Goal: Complete application form

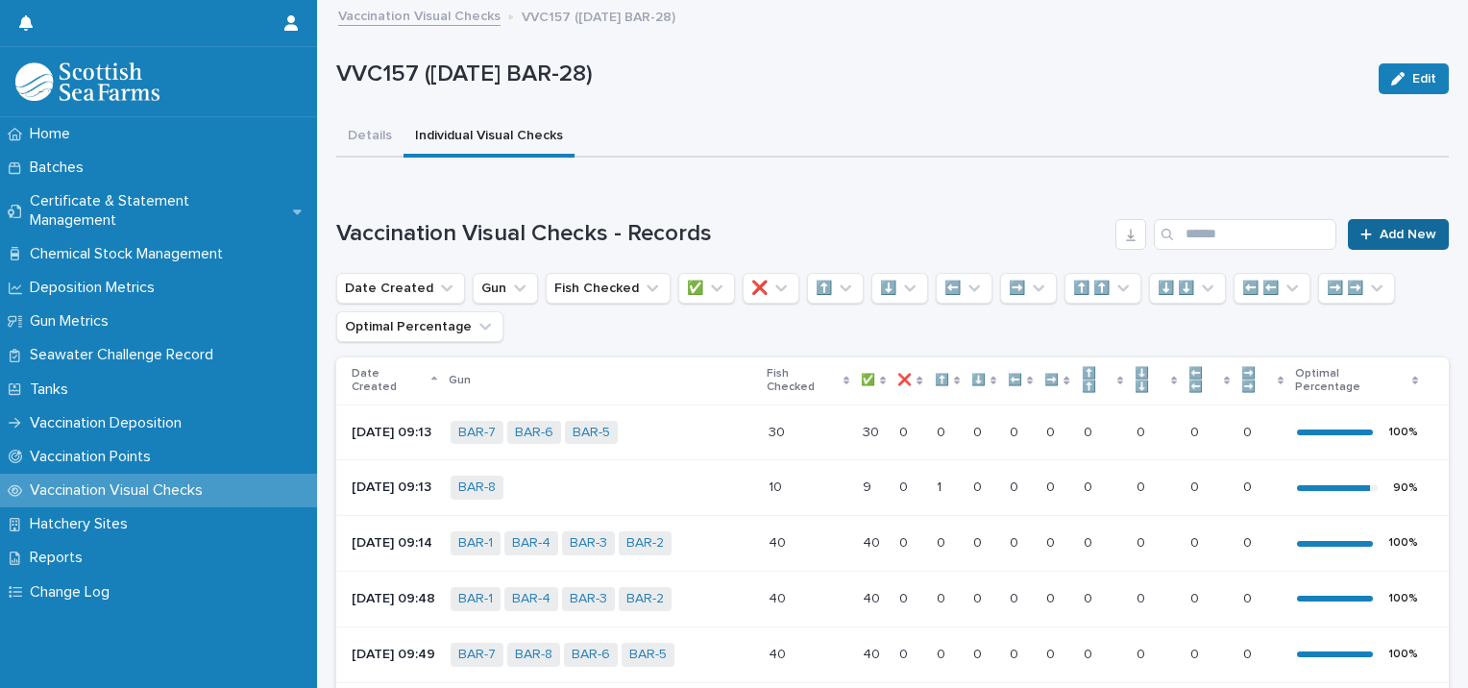
click at [1379, 231] on span "Add New" at bounding box center [1407, 234] width 57 height 13
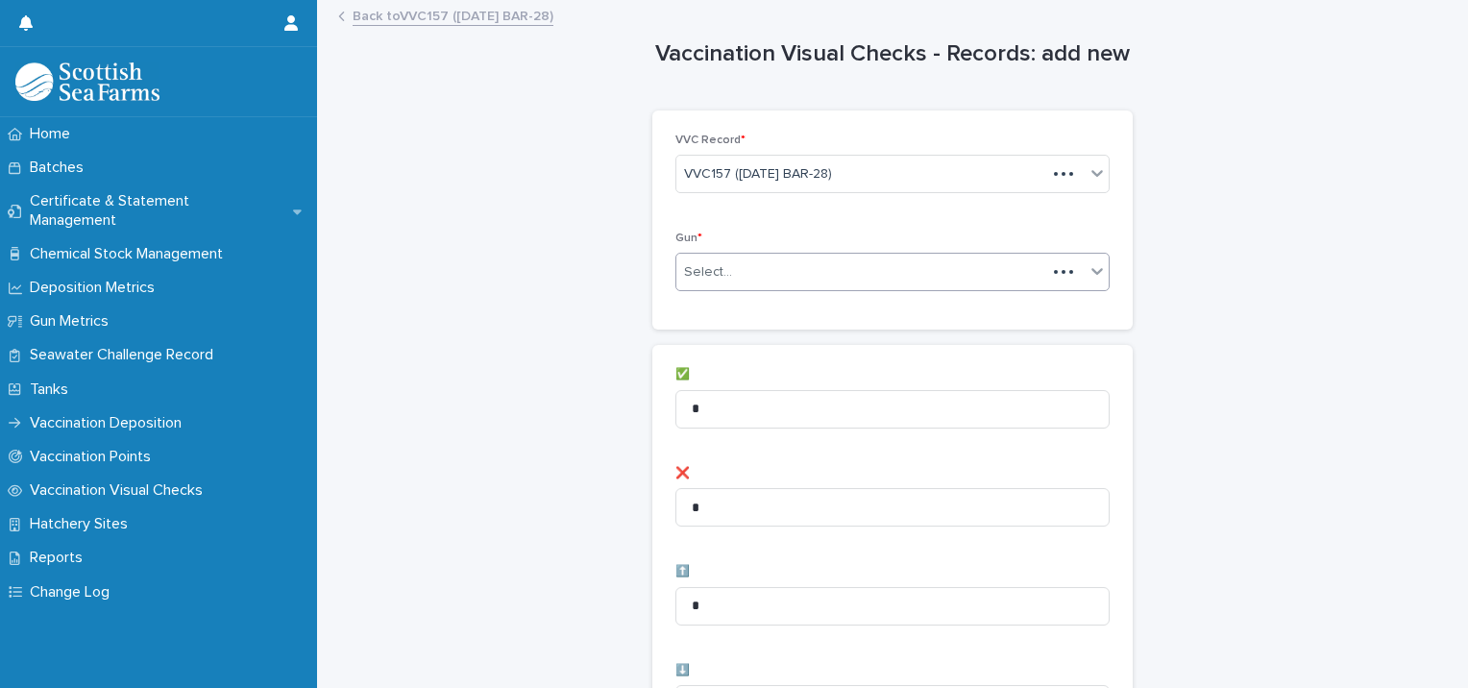
click at [709, 272] on div "Select..." at bounding box center [708, 272] width 48 height 20
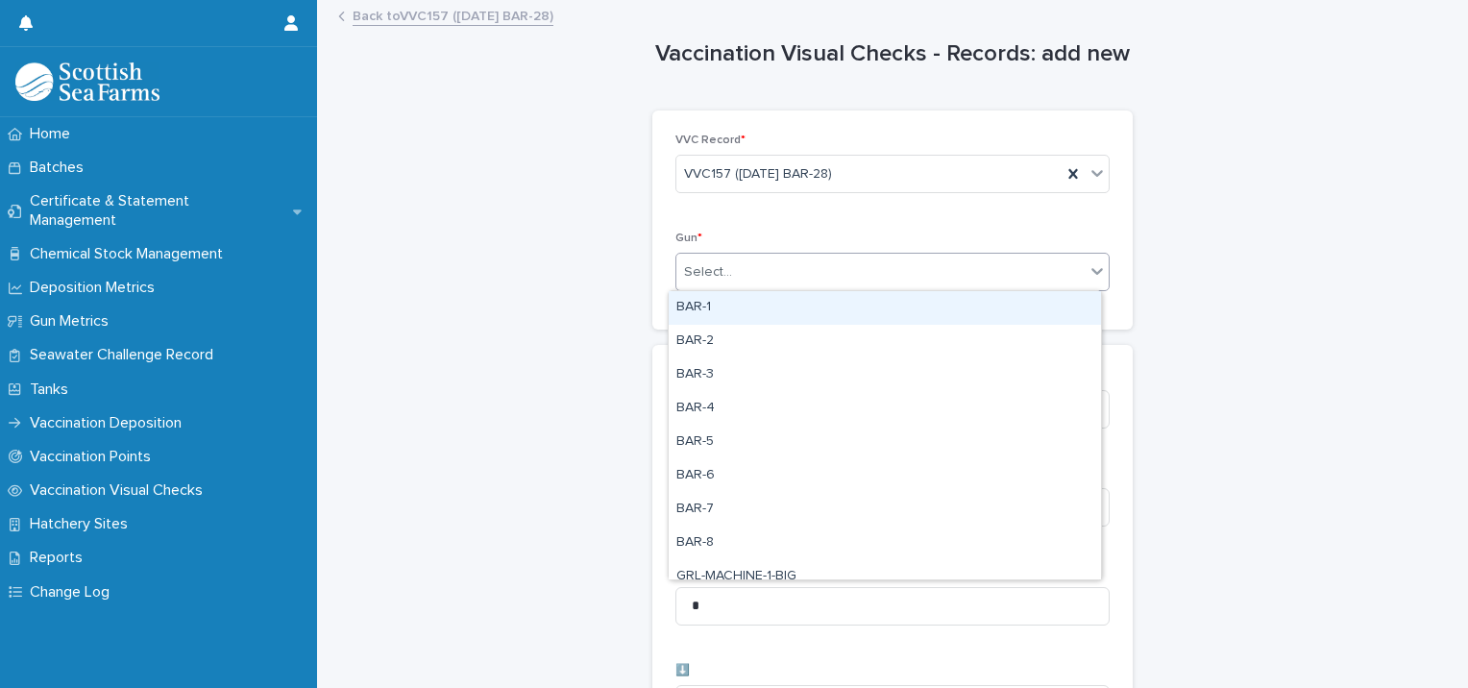
click at [703, 295] on div "BAR-1" at bounding box center [885, 308] width 432 height 34
click at [780, 273] on div "BAR-1" at bounding box center [868, 273] width 385 height 34
drag, startPoint x: 753, startPoint y: 312, endPoint x: 769, endPoint y: 308, distance: 16.8
click at [760, 311] on div "BAR-2" at bounding box center [885, 308] width 432 height 34
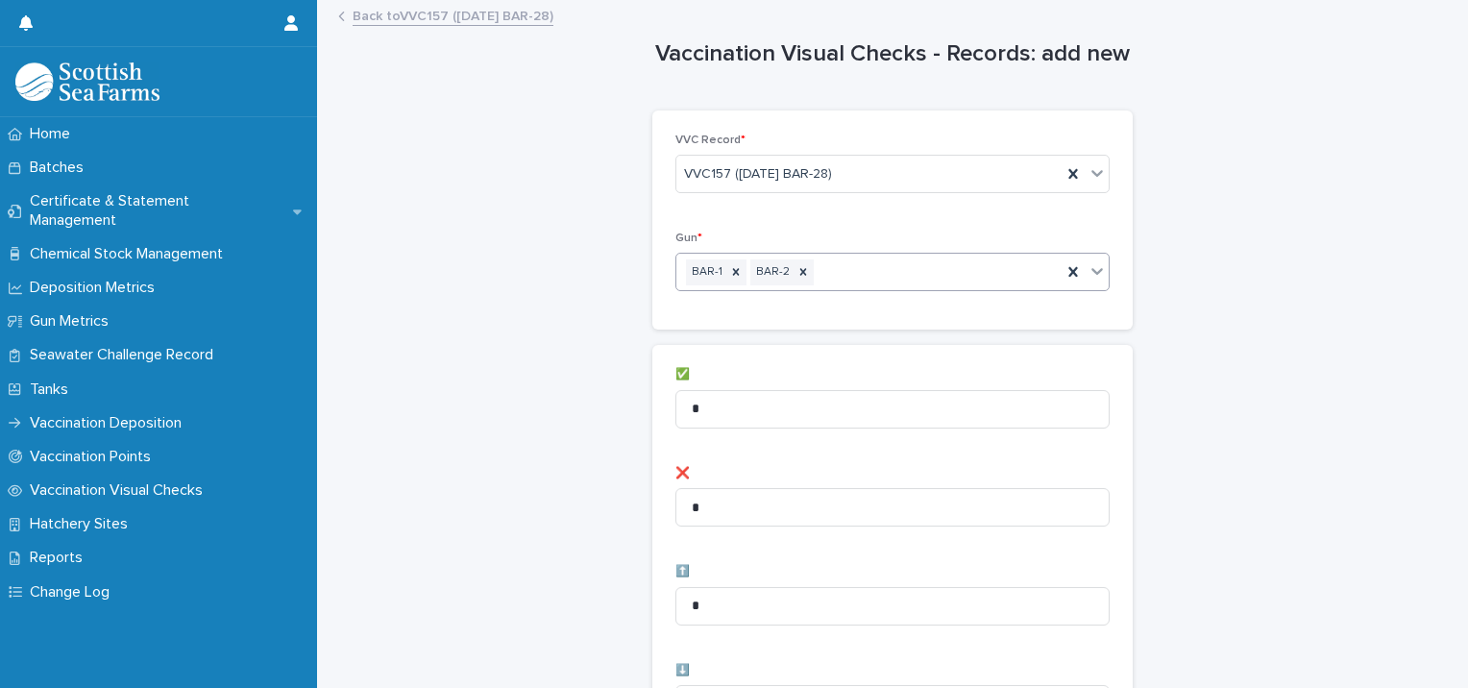
click at [845, 273] on div "BAR-1 BAR-2" at bounding box center [868, 273] width 385 height 34
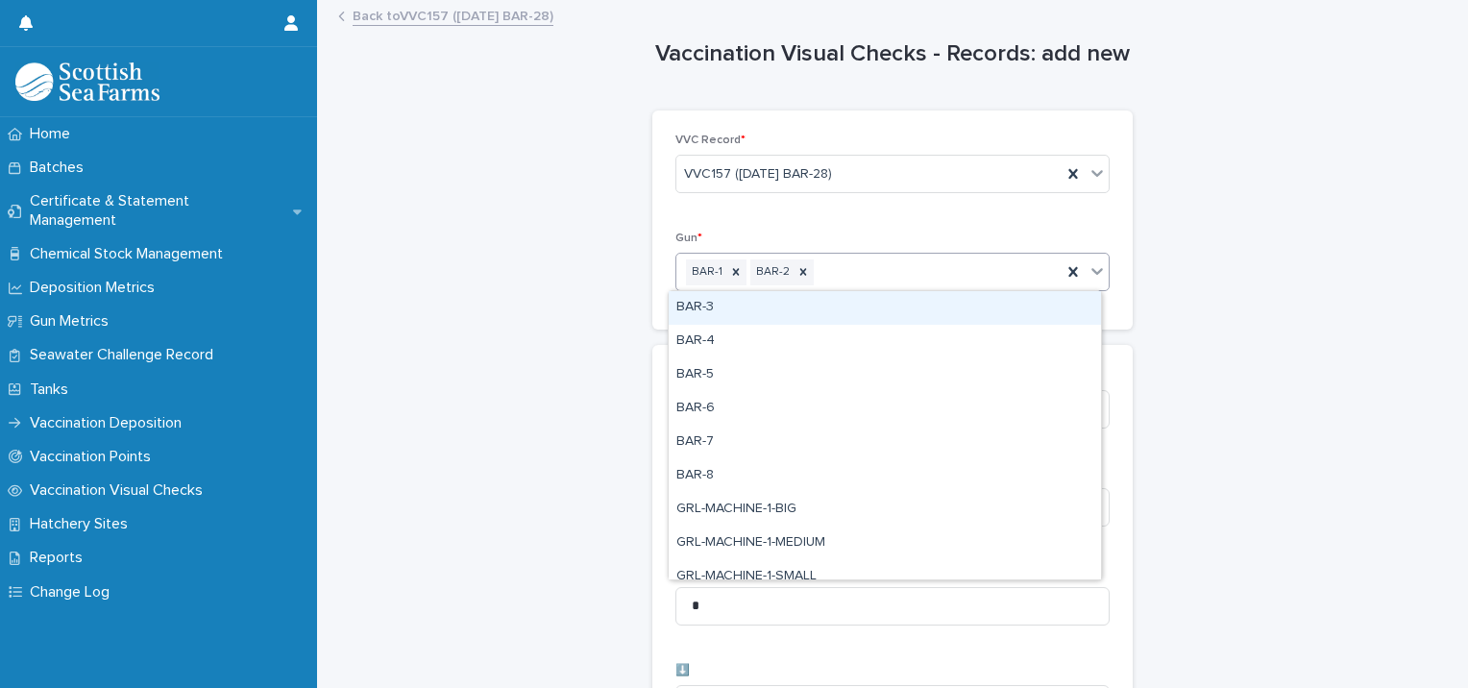
drag, startPoint x: 797, startPoint y: 305, endPoint x: 878, endPoint y: 289, distance: 82.1
click at [806, 304] on div "BAR-3" at bounding box center [885, 308] width 432 height 34
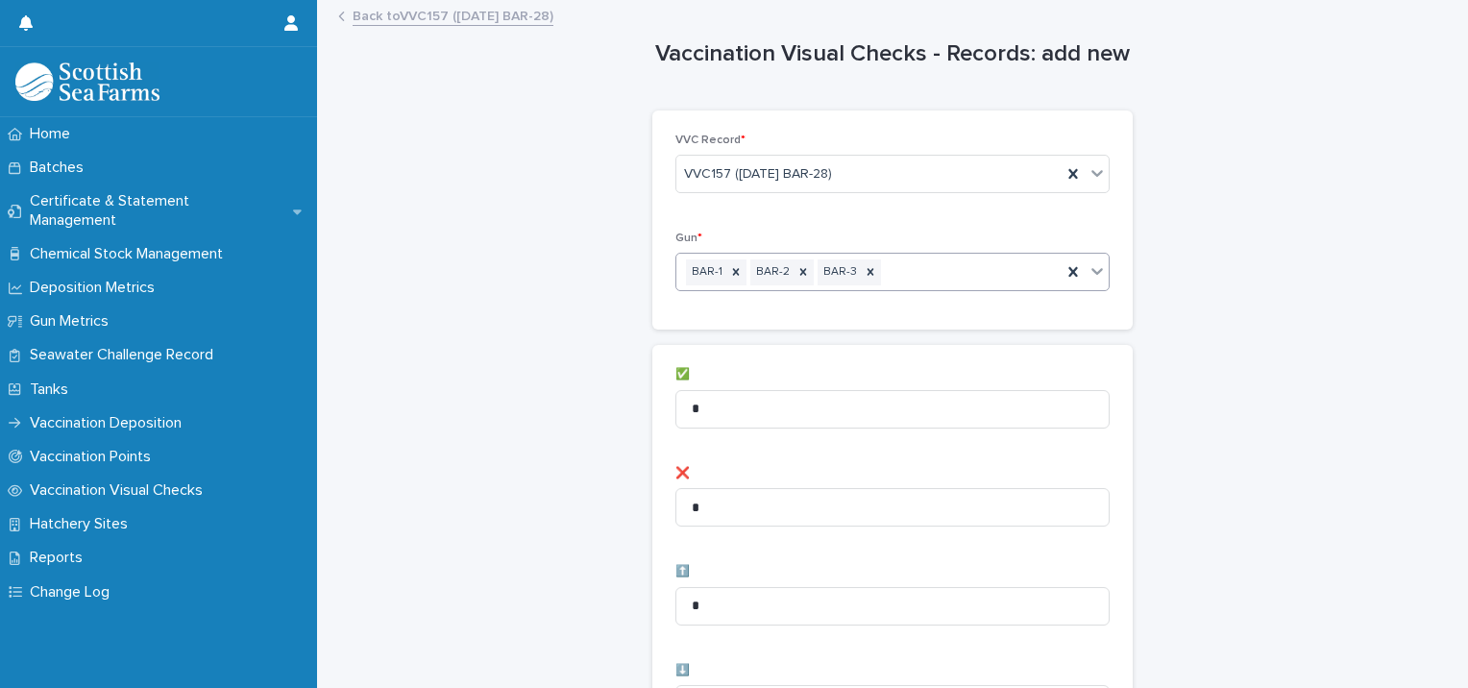
click at [909, 273] on div "BAR-1 BAR-2 BAR-3" at bounding box center [868, 273] width 385 height 34
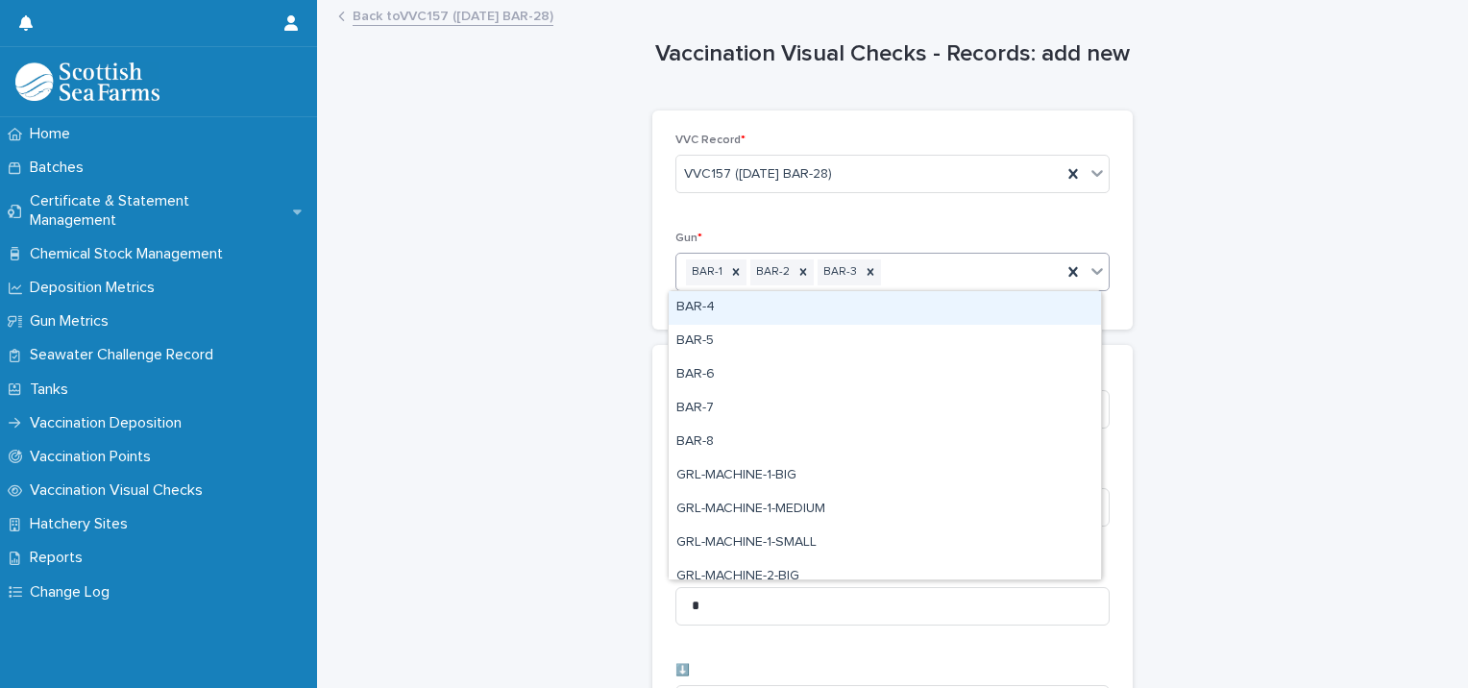
drag, startPoint x: 865, startPoint y: 306, endPoint x: 903, endPoint y: 300, distance: 38.1
click at [866, 306] on div "BAR-4" at bounding box center [885, 308] width 432 height 34
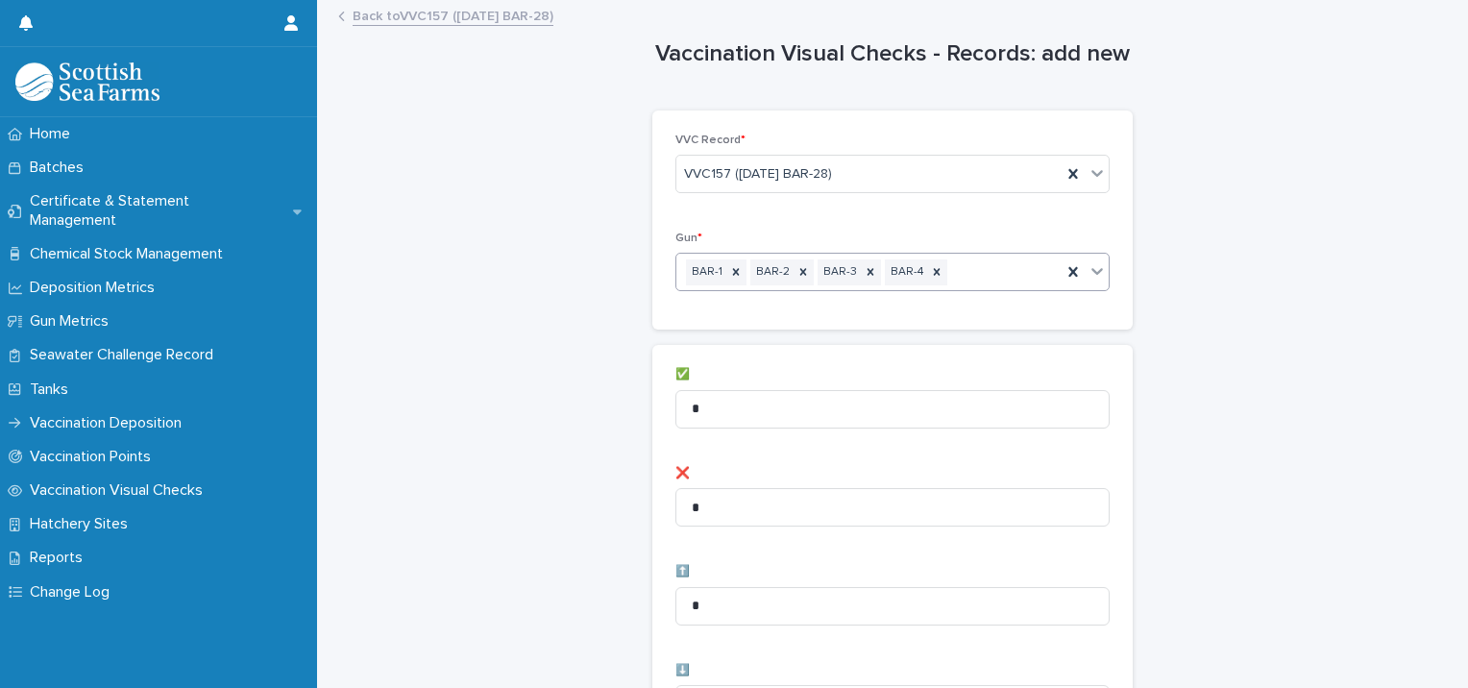
click at [948, 273] on div "BAR-1 BAR-2 BAR-3 BAR-4" at bounding box center [868, 273] width 385 height 34
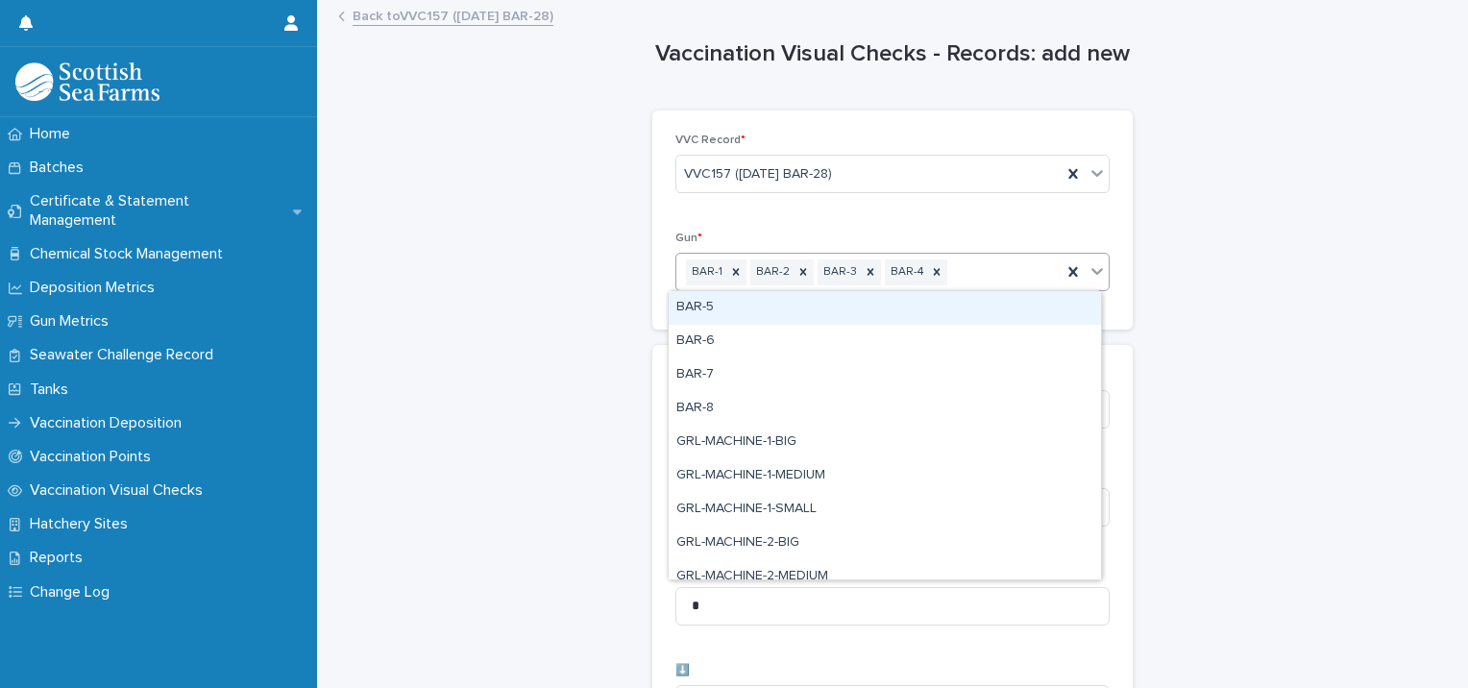
drag, startPoint x: 894, startPoint y: 315, endPoint x: 933, endPoint y: 309, distance: 38.9
click at [899, 315] on div "BAR-5" at bounding box center [885, 308] width 432 height 34
click at [1018, 272] on input "text" at bounding box center [1019, 272] width 2 height 16
drag, startPoint x: 885, startPoint y: 318, endPoint x: 899, endPoint y: 319, distance: 14.4
click at [892, 319] on div "BAR-6" at bounding box center [885, 308] width 432 height 34
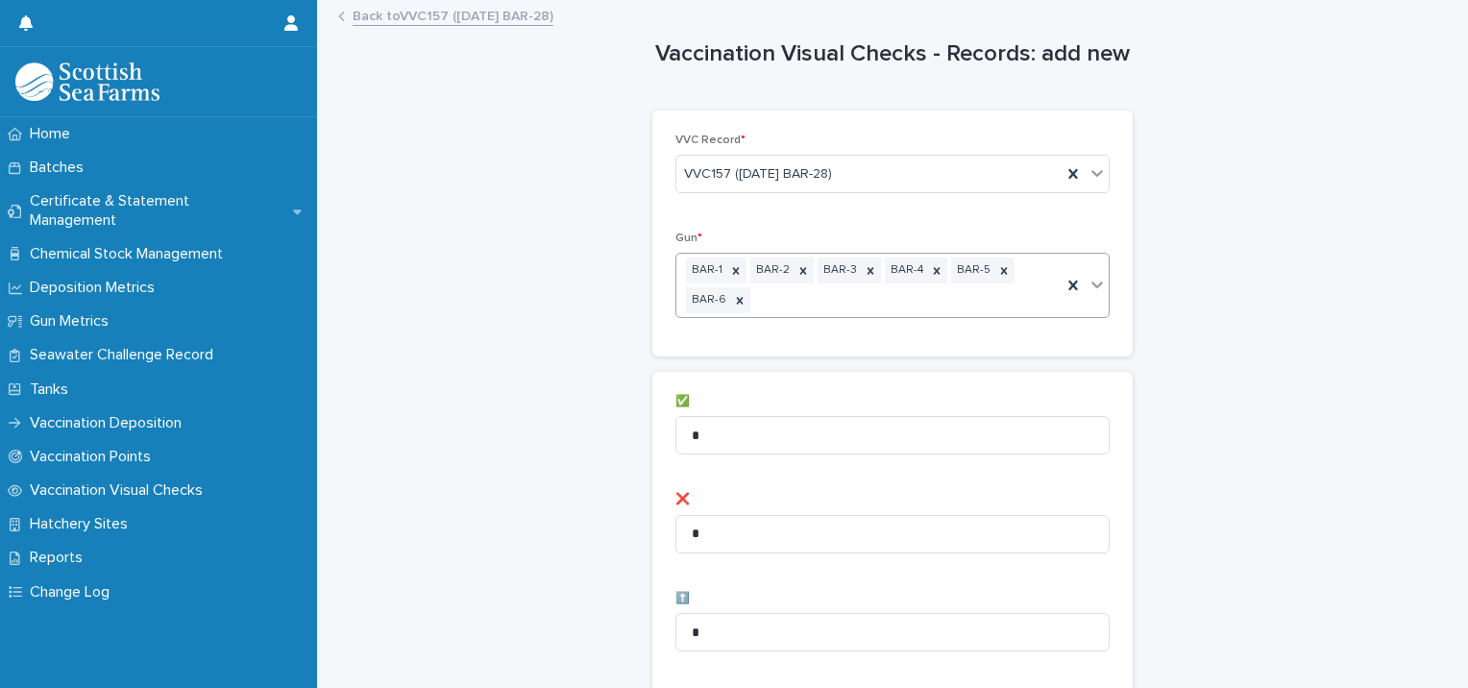
click at [910, 306] on div "BAR-1 BAR-2 BAR-3 BAR-4 BAR-5 BAR-6" at bounding box center [868, 285] width 385 height 63
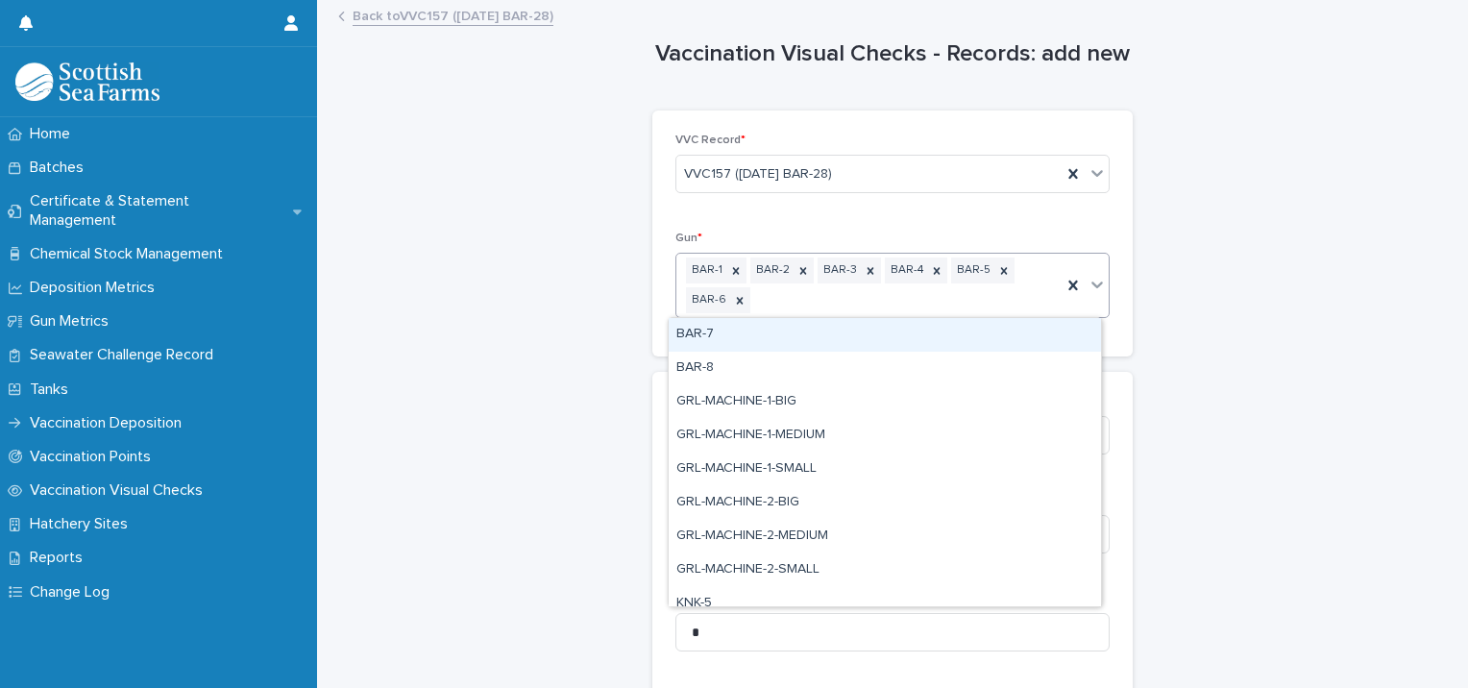
drag, startPoint x: 830, startPoint y: 346, endPoint x: 858, endPoint y: 336, distance: 29.5
click at [841, 342] on div "BAR-7" at bounding box center [885, 335] width 432 height 34
click at [909, 302] on div "BAR-1 BAR-2 BAR-3 BAR-4 BAR-5 BAR-6 BAR-7" at bounding box center [868, 285] width 385 height 63
click at [865, 335] on div "BAR-8" at bounding box center [885, 335] width 432 height 34
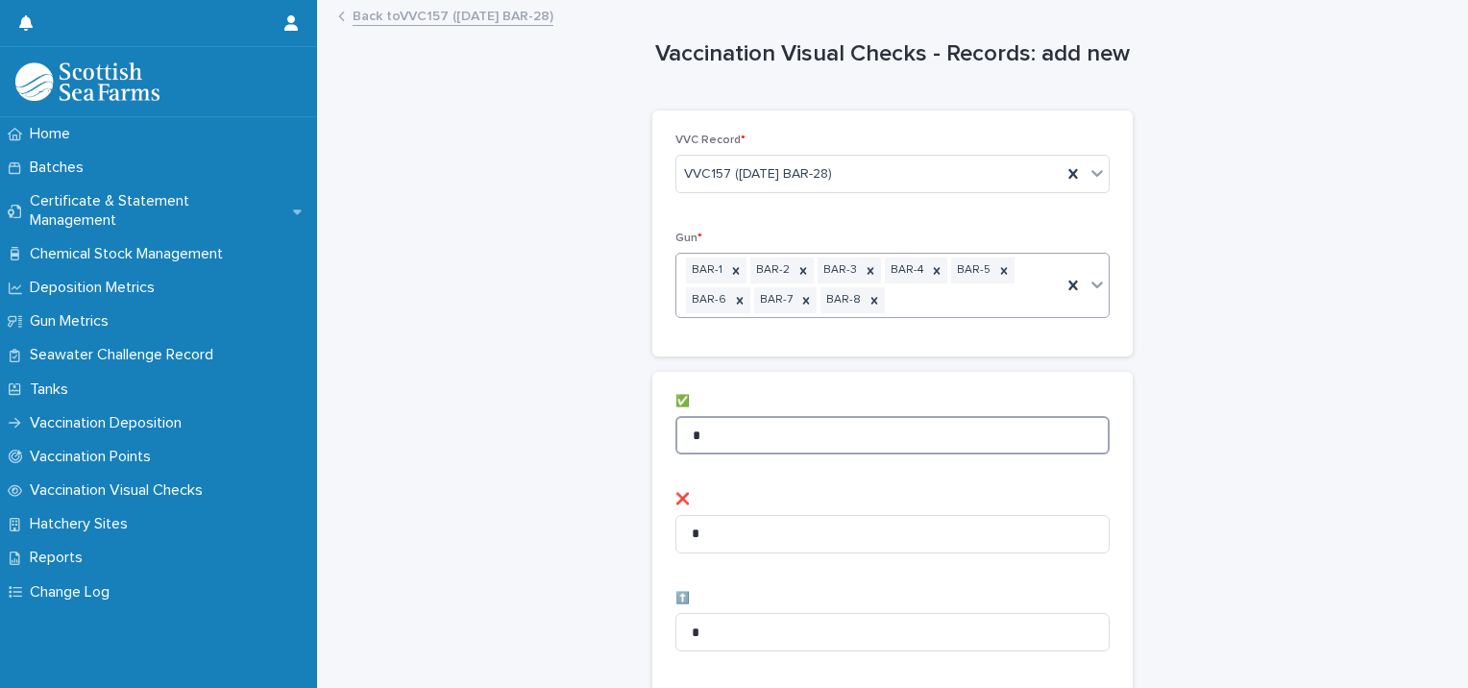
drag, startPoint x: 726, startPoint y: 424, endPoint x: 599, endPoint y: 418, distance: 126.9
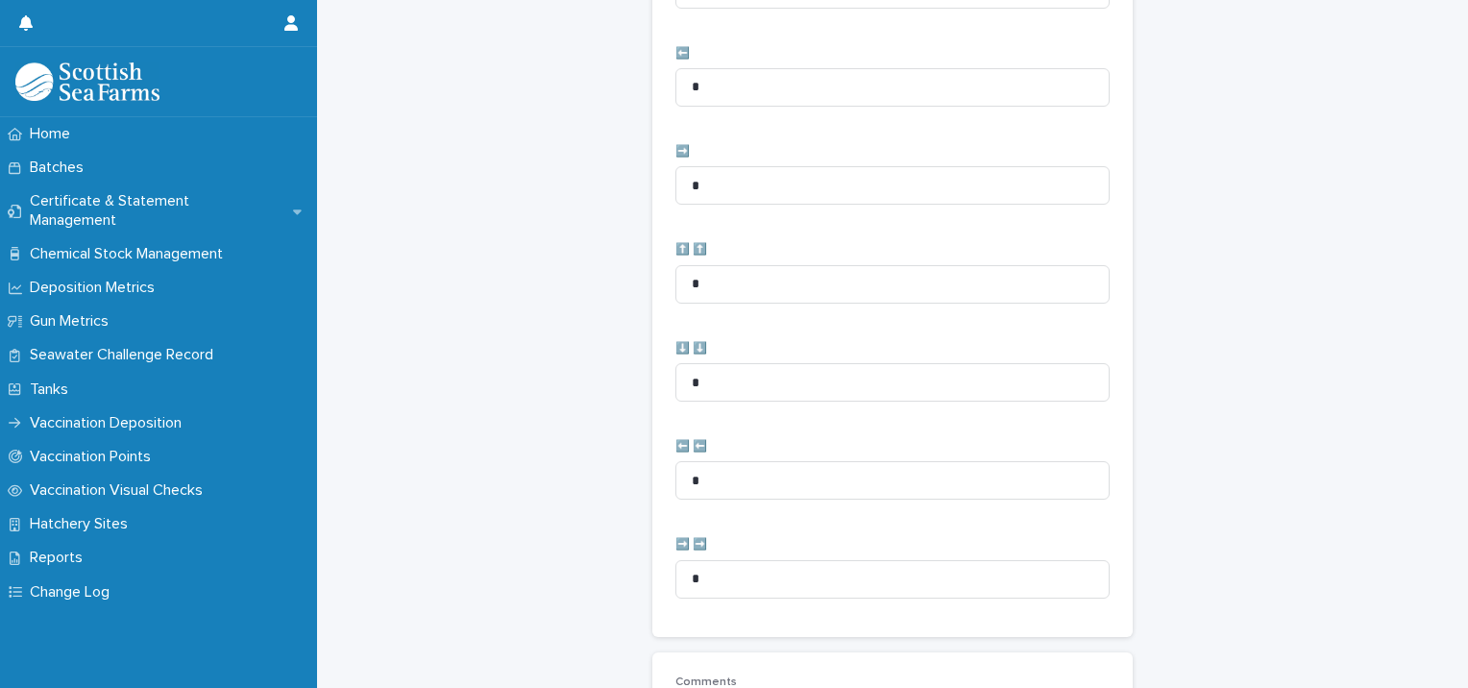
scroll to position [961, 0]
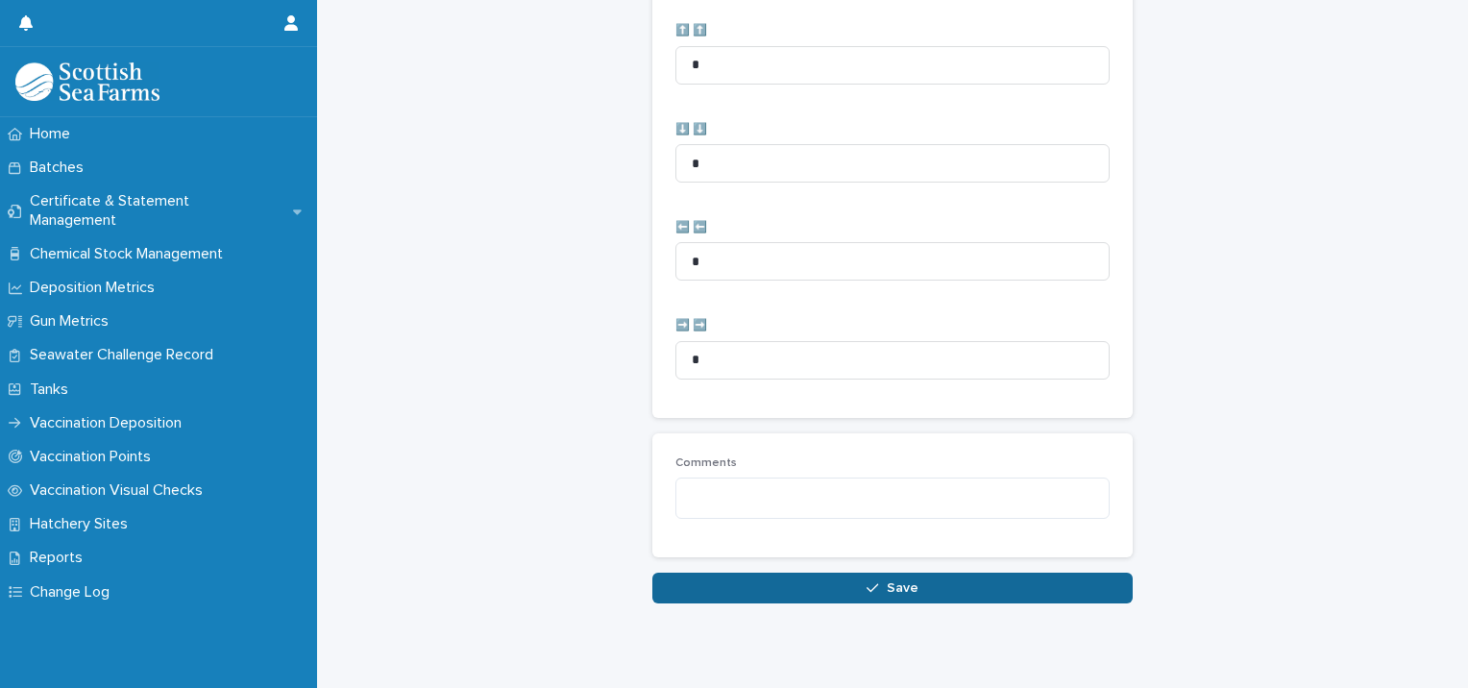
type input "**"
click at [800, 595] on button "Save" at bounding box center [892, 588] width 480 height 31
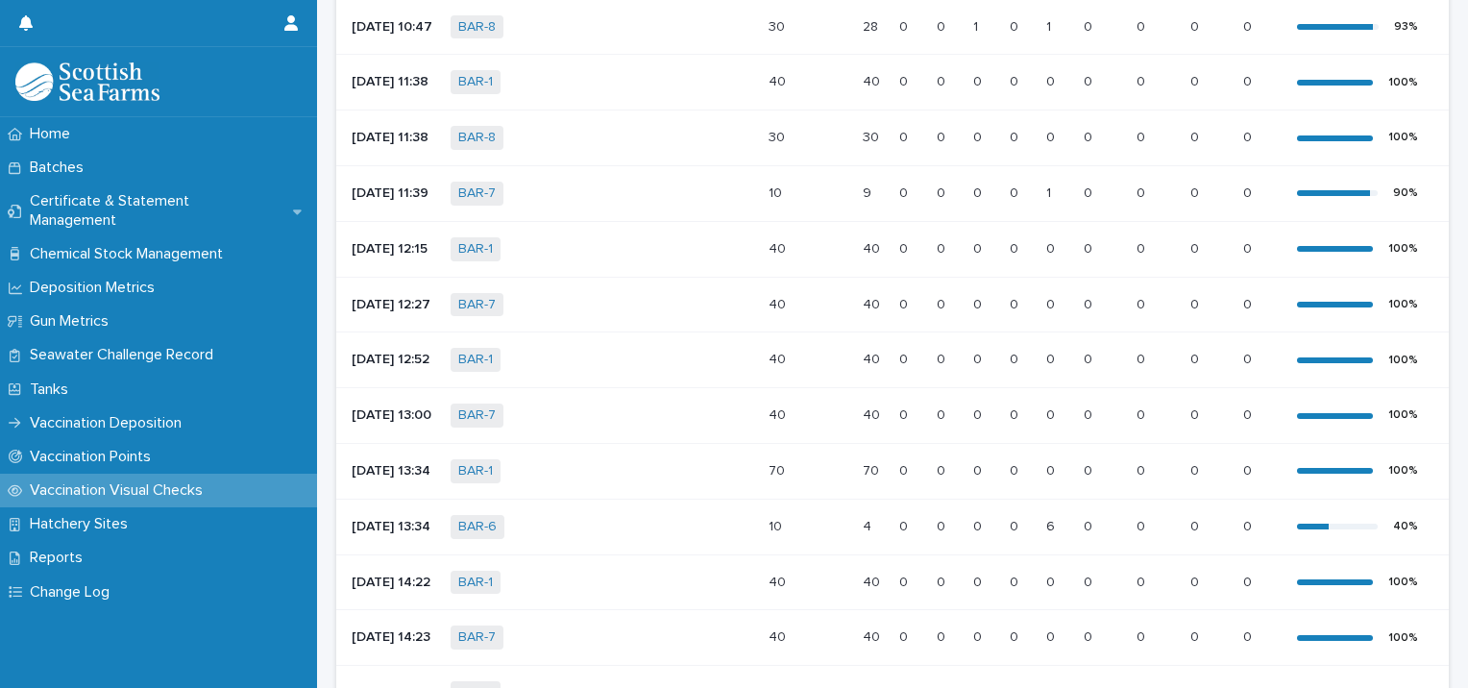
scroll to position [956, 0]
